Goal: Task Accomplishment & Management: Use online tool/utility

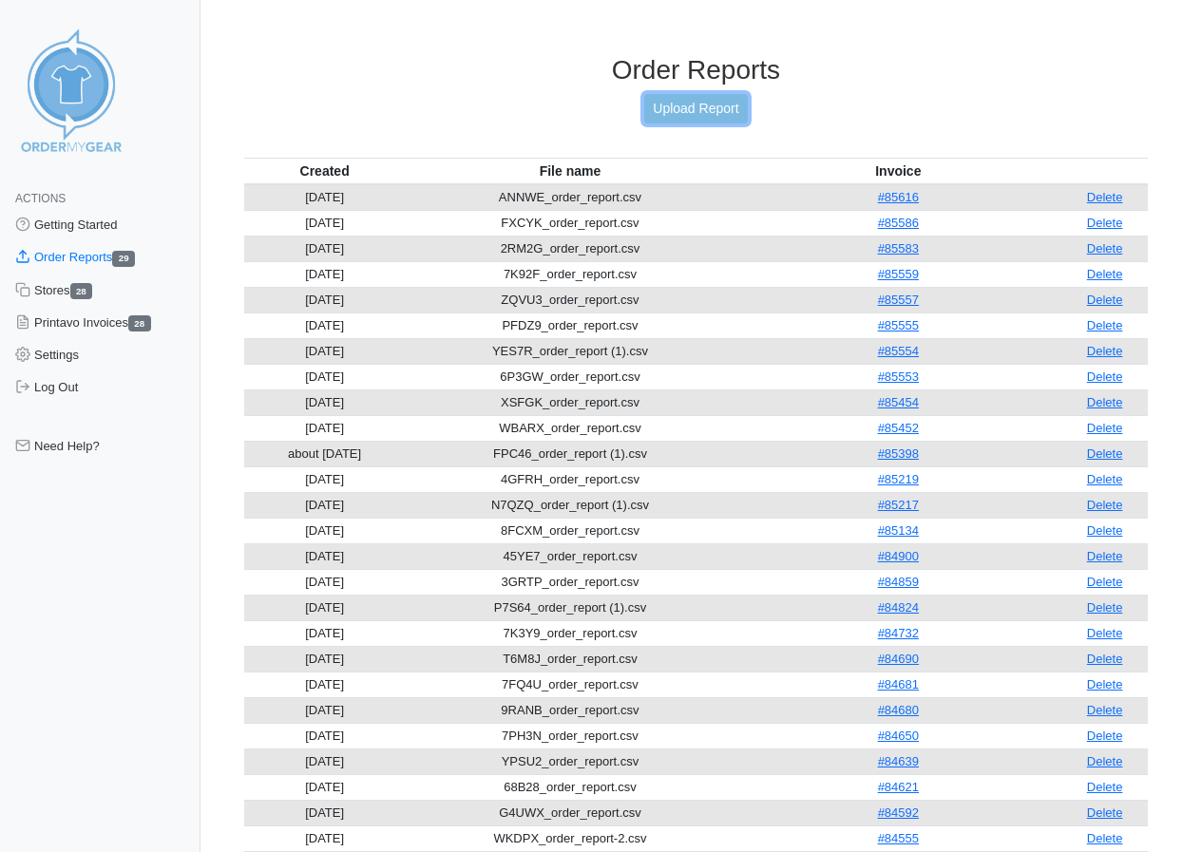
click at [691, 104] on link "Upload Report" at bounding box center [695, 108] width 103 height 29
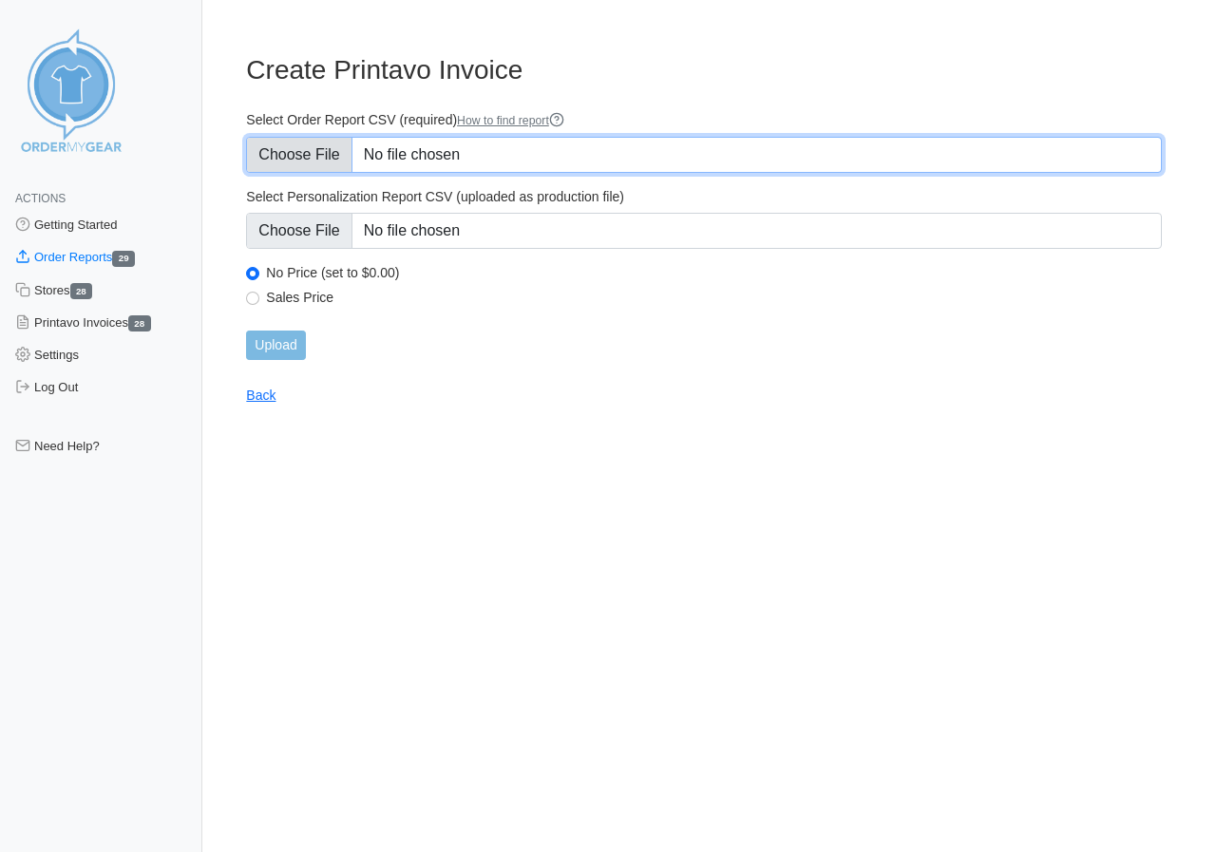
click at [304, 151] on input "Select Order Report CSV (required) How to find report" at bounding box center [704, 155] width 916 height 36
type input "C:\fakepath\4CPC3_order_report (1).csv"
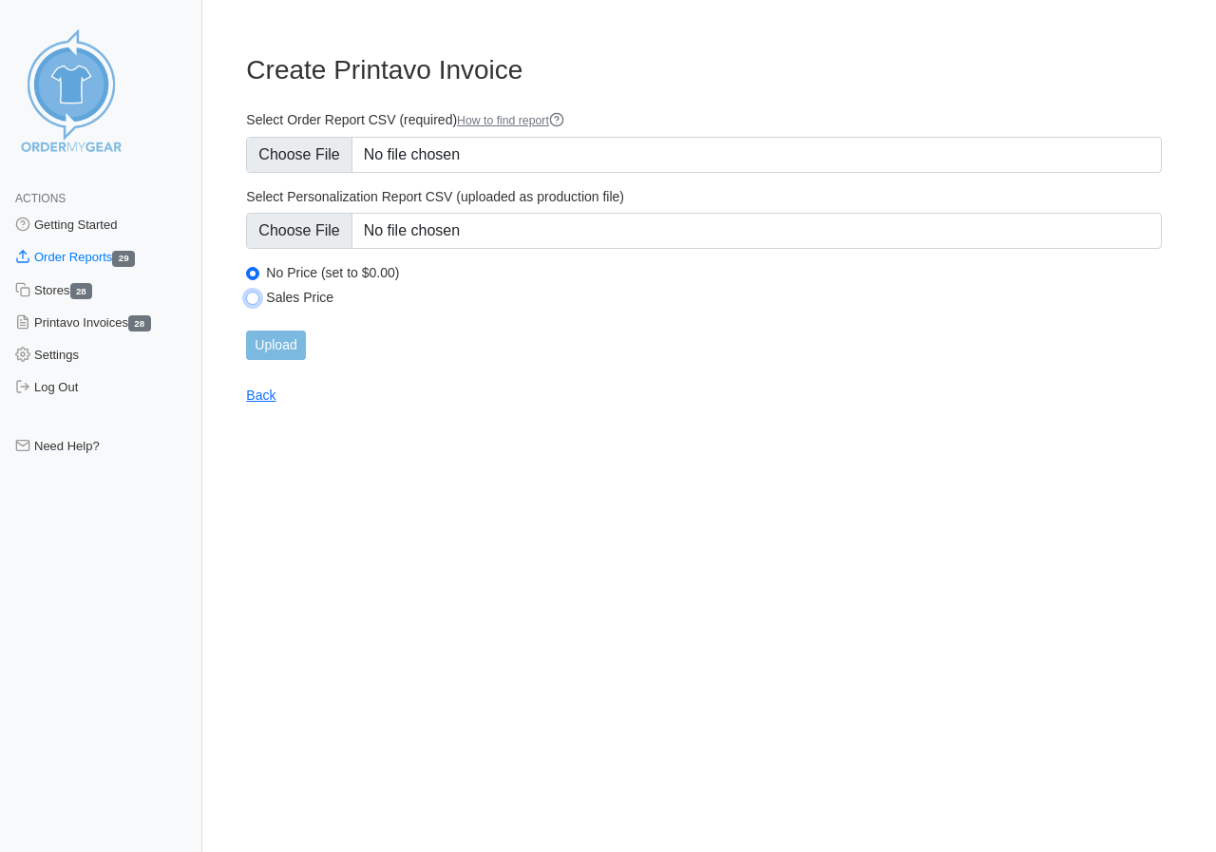
click at [253, 295] on input "Sales Price" at bounding box center [252, 298] width 13 height 13
radio input "true"
click at [277, 343] on input "Upload" at bounding box center [275, 345] width 59 height 29
